Goal: Information Seeking & Learning: Find specific fact

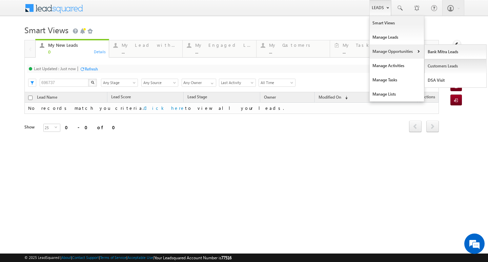
click at [439, 70] on link "Customers Leads" at bounding box center [456, 66] width 62 height 14
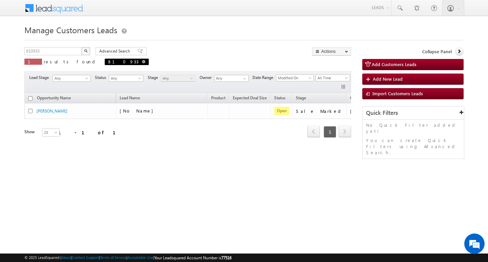
click at [142, 62] on span at bounding box center [143, 61] width 3 height 3
type input "Search Customers Leads"
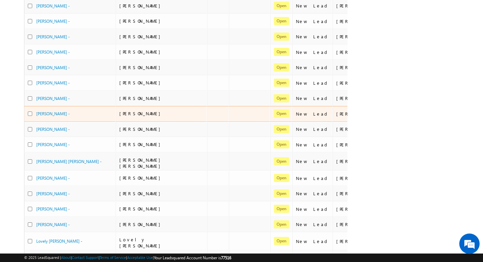
scroll to position [274, 0]
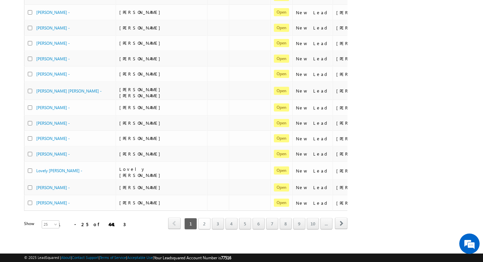
click at [207, 218] on link "2" at bounding box center [204, 224] width 12 height 12
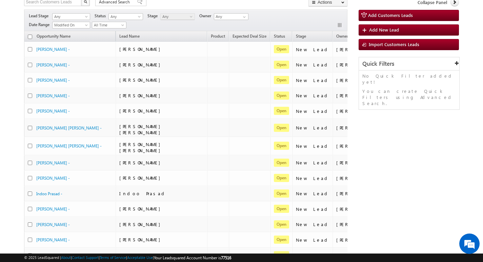
scroll to position [0, 0]
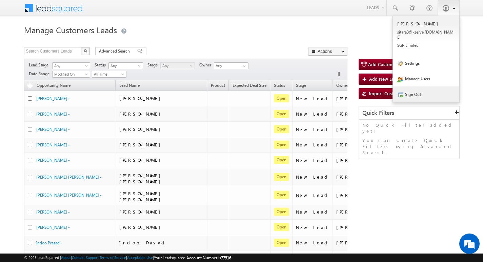
click at [433, 86] on link "Sign Out" at bounding box center [426, 94] width 66 height 16
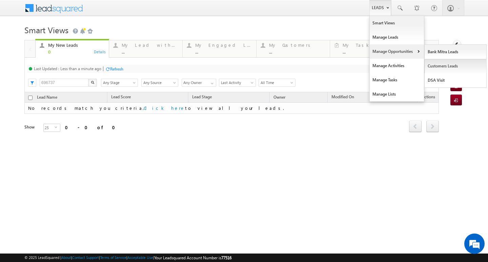
click at [440, 68] on link "Customers Leads" at bounding box center [456, 66] width 62 height 14
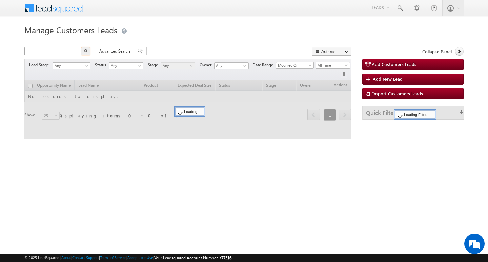
click at [70, 53] on input "text" at bounding box center [53, 51] width 58 height 8
type input "810847"
click at [81, 47] on button "button" at bounding box center [85, 51] width 9 height 8
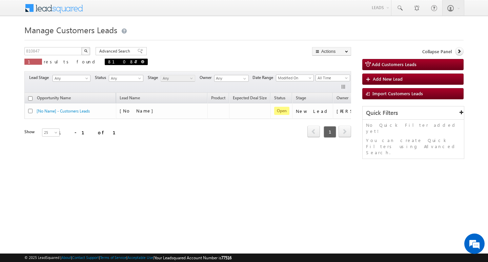
click at [141, 61] on span at bounding box center [142, 61] width 3 height 3
type input "Search Customers Leads"
